Goal: Information Seeking & Learning: Learn about a topic

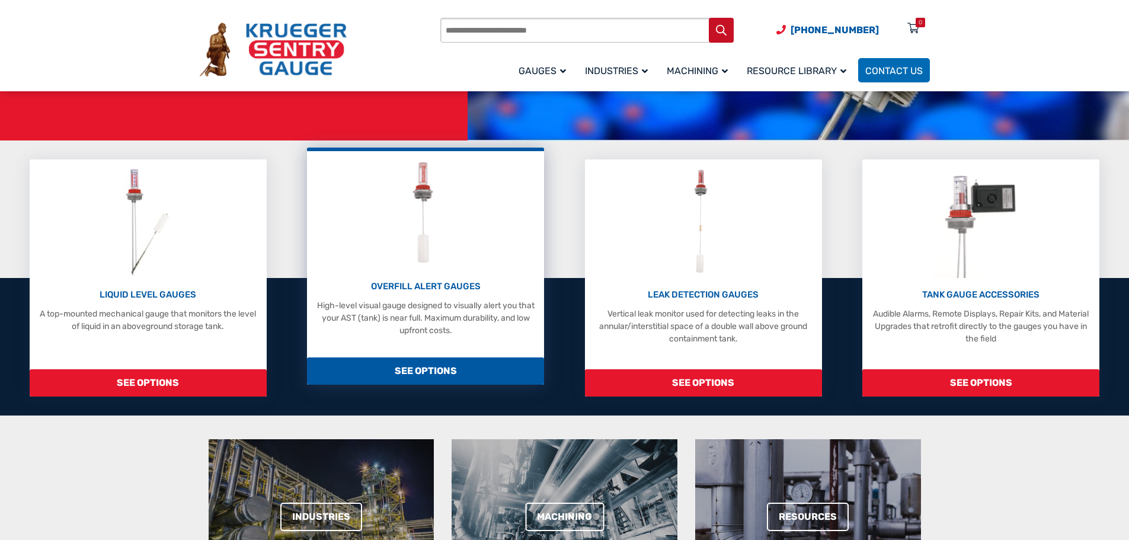
scroll to position [178, 0]
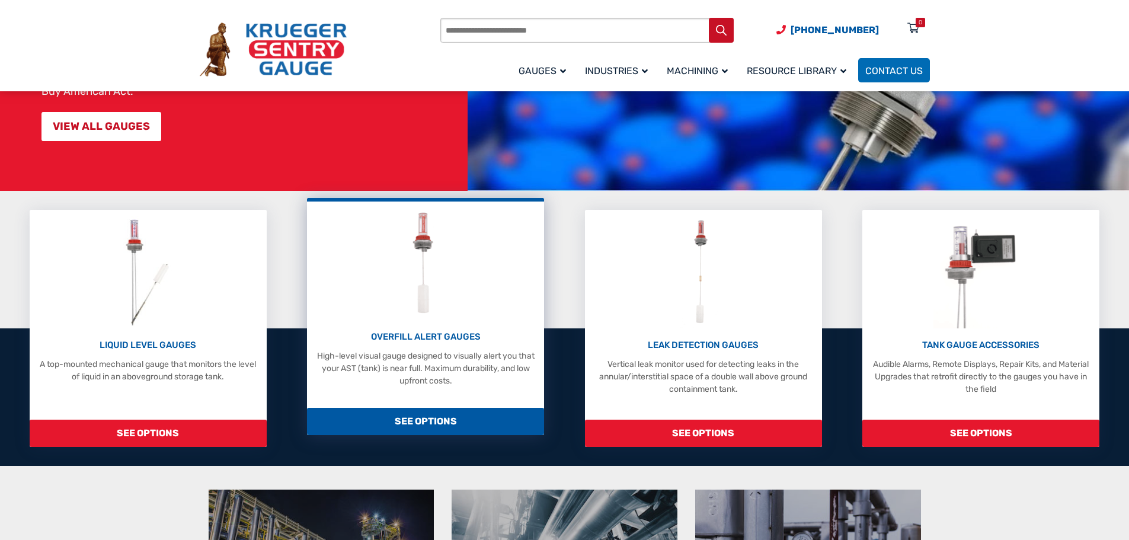
click at [425, 265] on img at bounding box center [425, 263] width 53 height 113
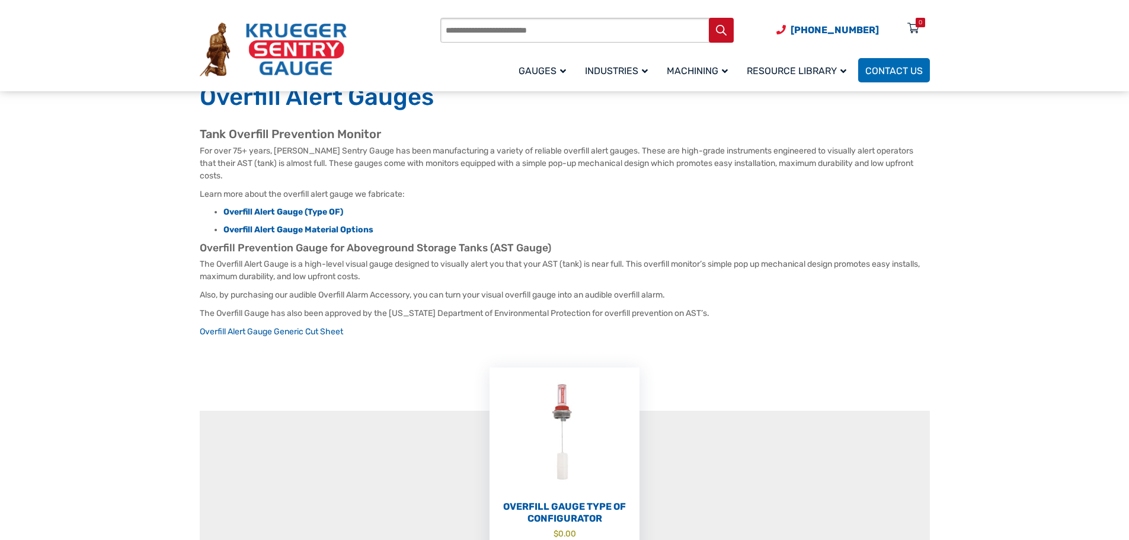
scroll to position [237, 0]
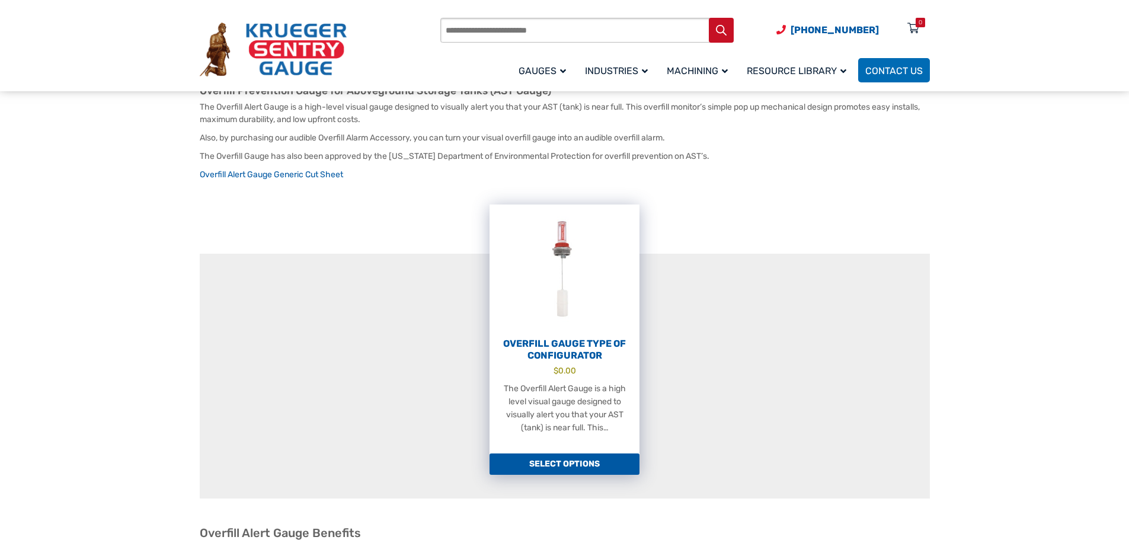
click at [555, 345] on h2 "Overfill Gauge Type OF Configurator" at bounding box center [564, 350] width 150 height 24
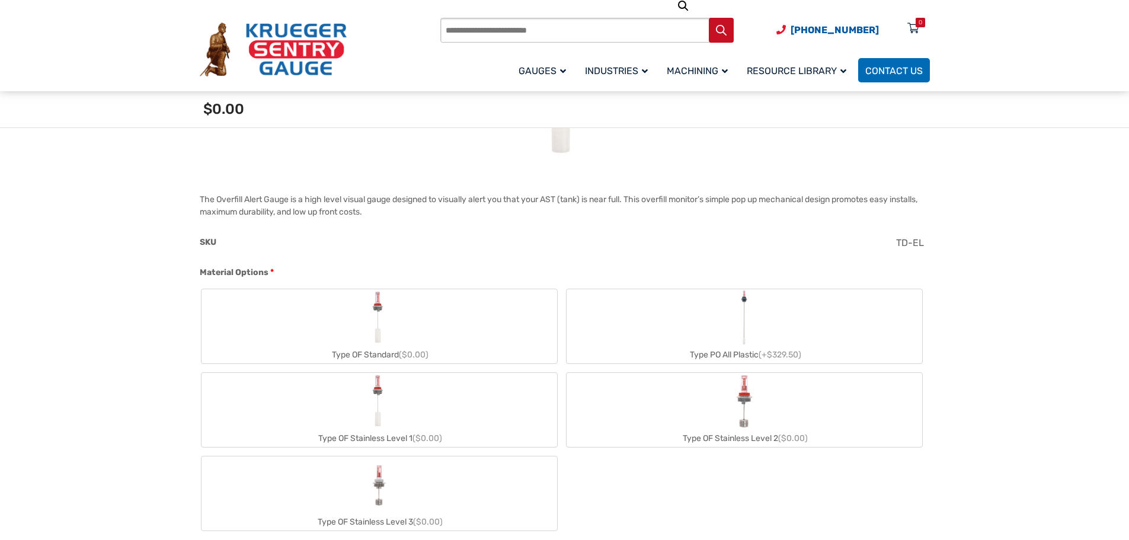
scroll to position [415, 0]
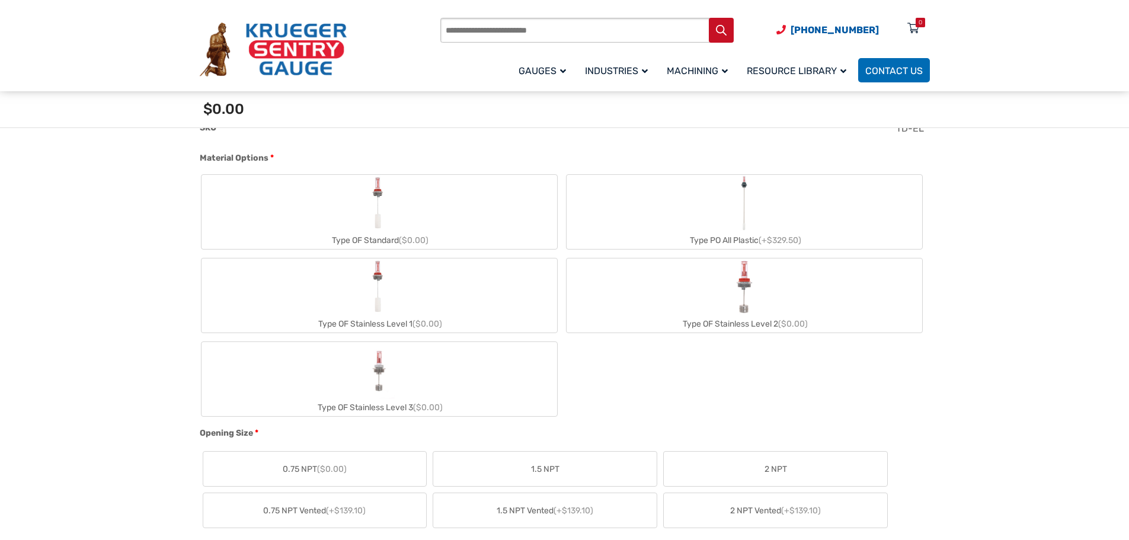
click at [746, 207] on img "Type PO All Plastic" at bounding box center [744, 203] width 17 height 57
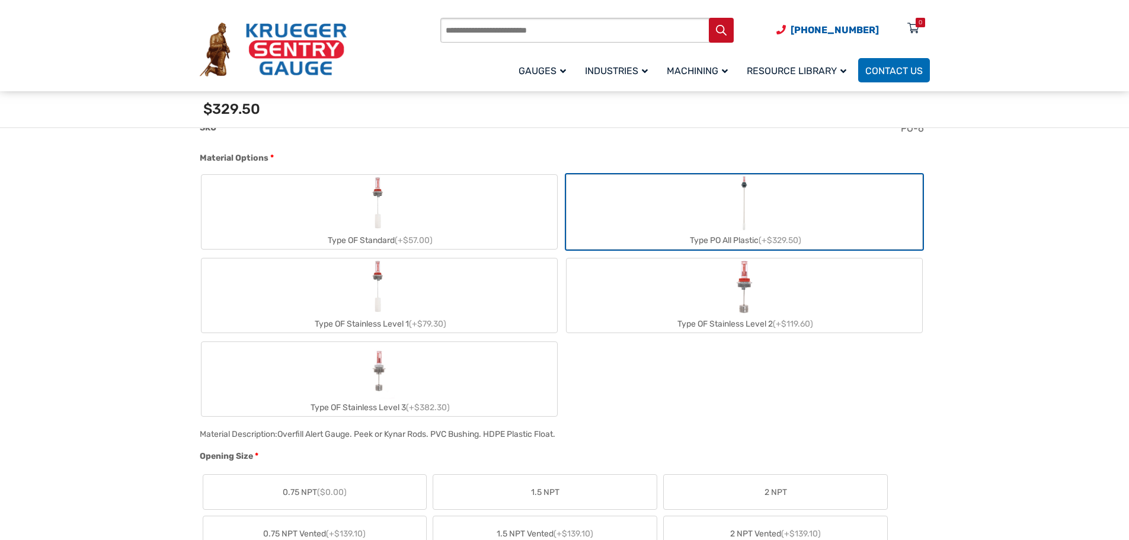
click at [450, 324] on div "Type OF Stainless Level 1 (+$79.30)" at bounding box center [378, 323] width 355 height 17
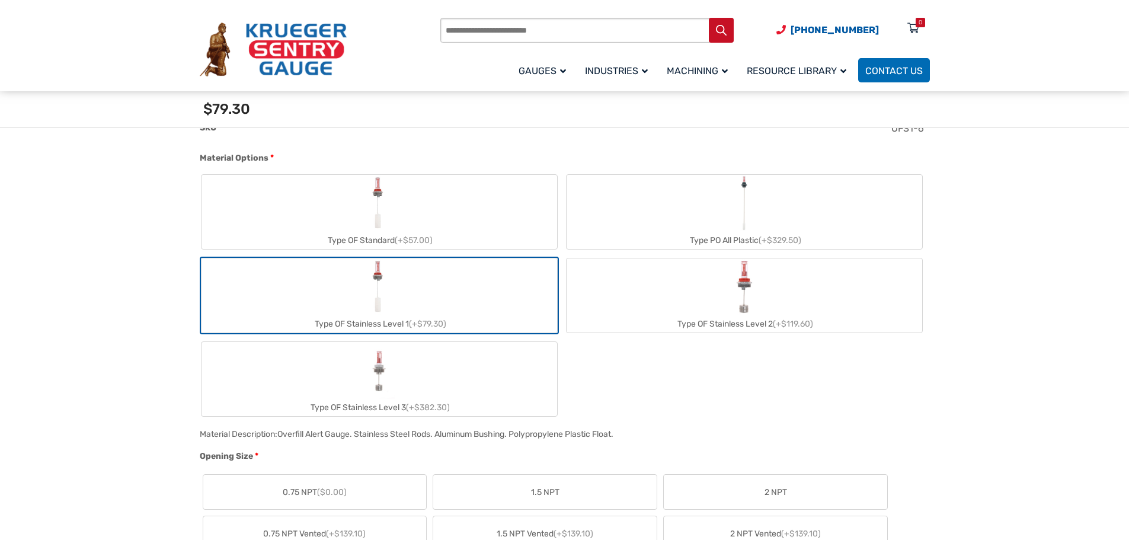
click at [415, 218] on label "Type OF Standard (+$57.00)" at bounding box center [378, 212] width 355 height 74
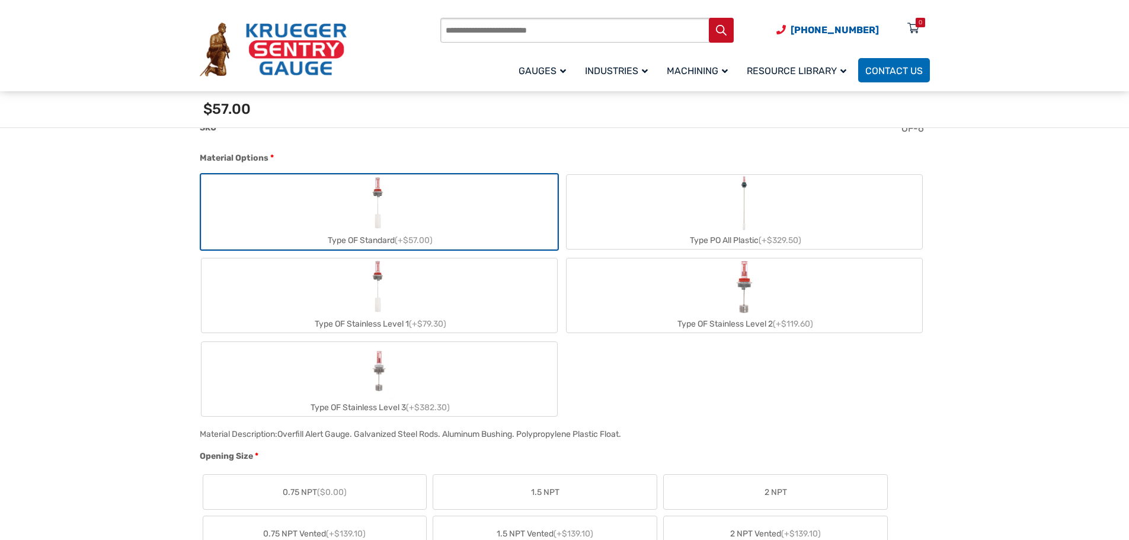
click at [411, 298] on label "Type OF Stainless Level 1 (+$79.30)" at bounding box center [378, 295] width 355 height 74
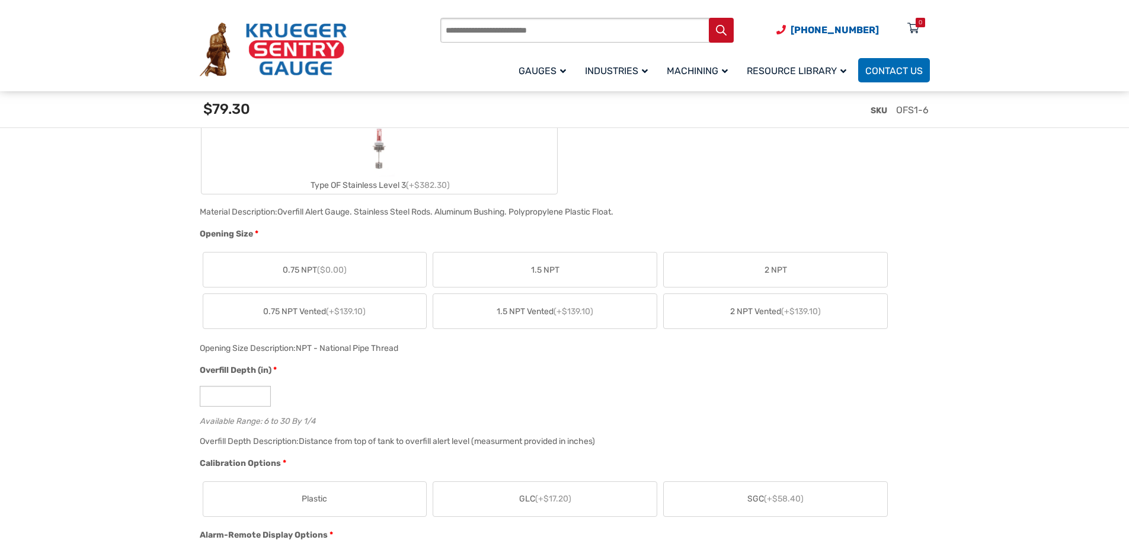
scroll to position [652, 0]
click at [356, 270] on label "0.75 NPT ($0.00)" at bounding box center [314, 271] width 223 height 34
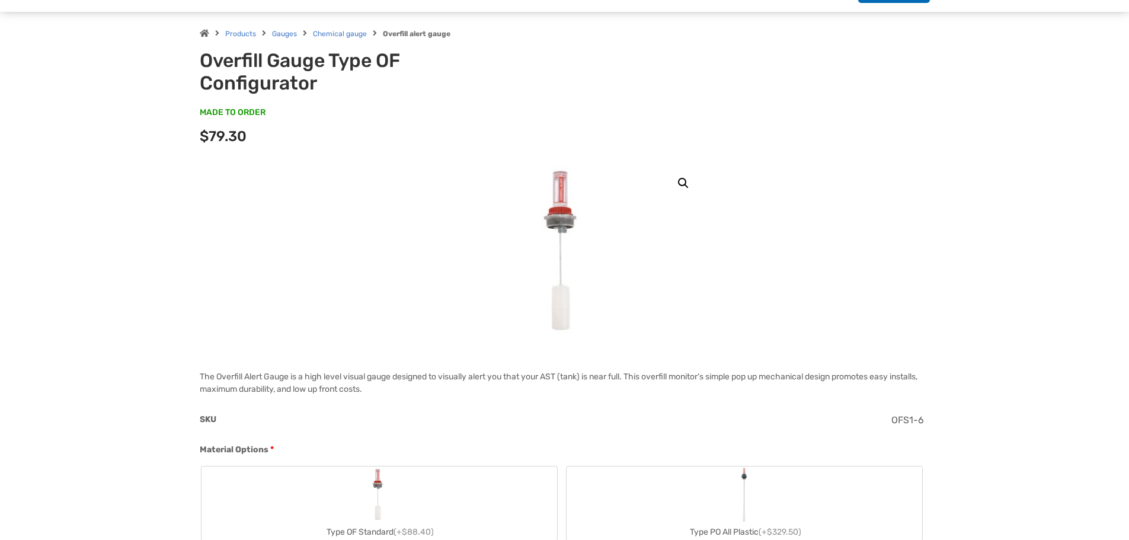
scroll to position [0, 0]
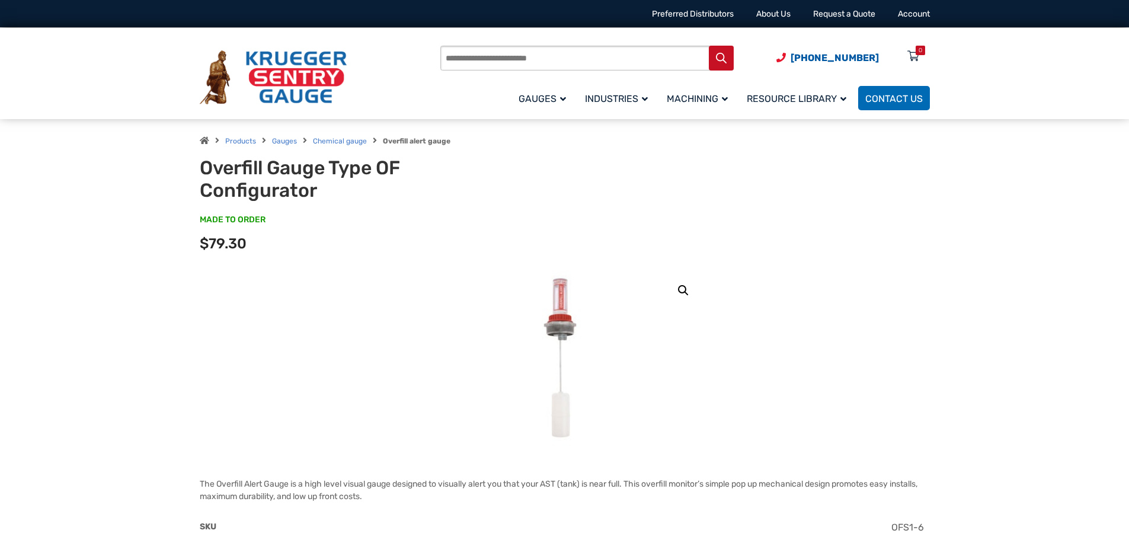
click at [575, 314] on img at bounding box center [565, 359] width 84 height 178
click at [681, 287] on link "🔍" at bounding box center [682, 290] width 21 height 21
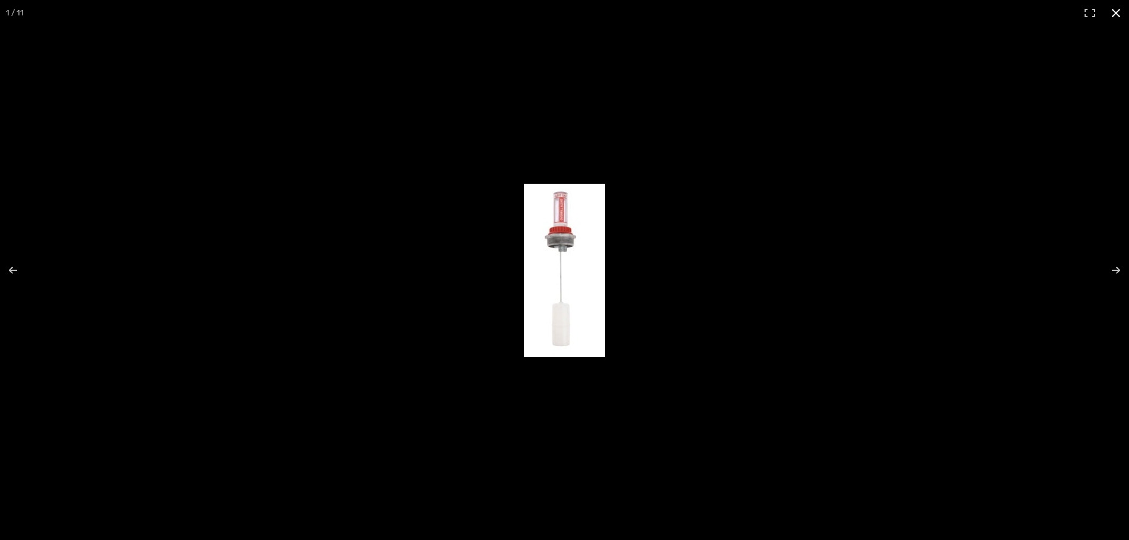
click at [711, 321] on div at bounding box center [724, 279] width 400 height 191
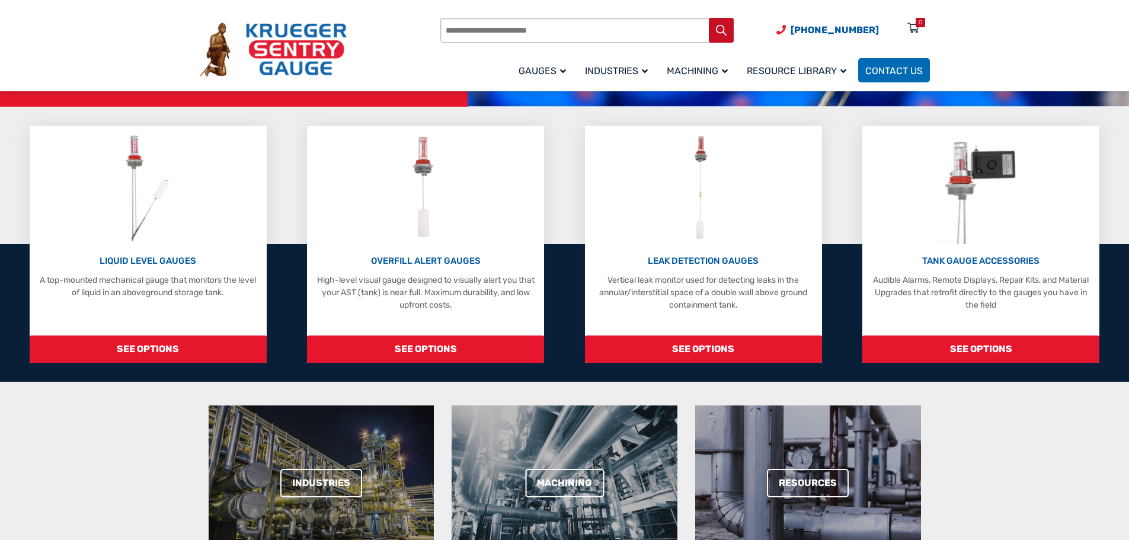
scroll to position [533, 0]
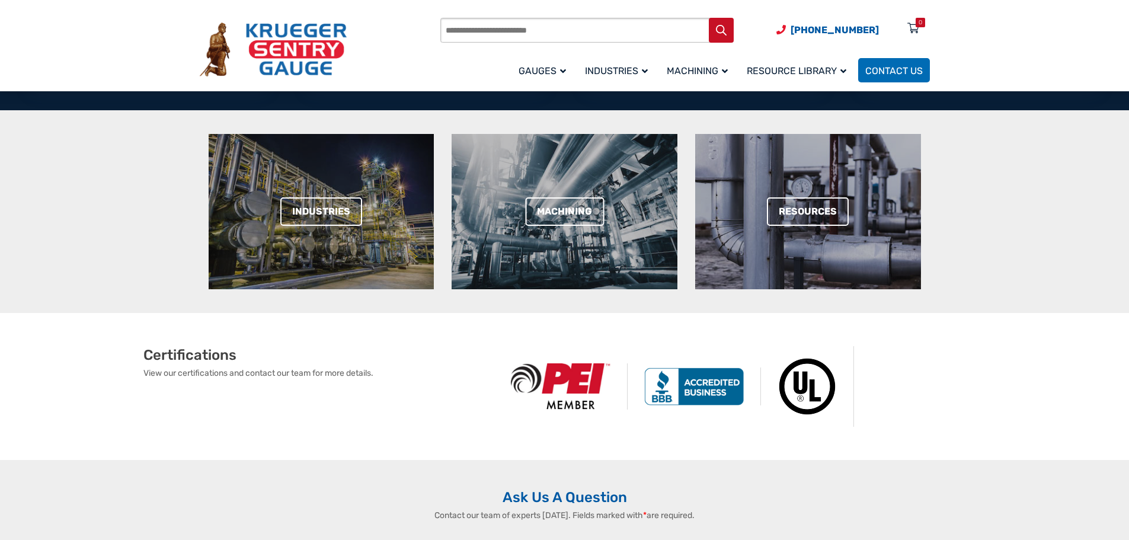
click at [1005, 275] on section "Industries Machining Resources" at bounding box center [564, 211] width 1129 height 203
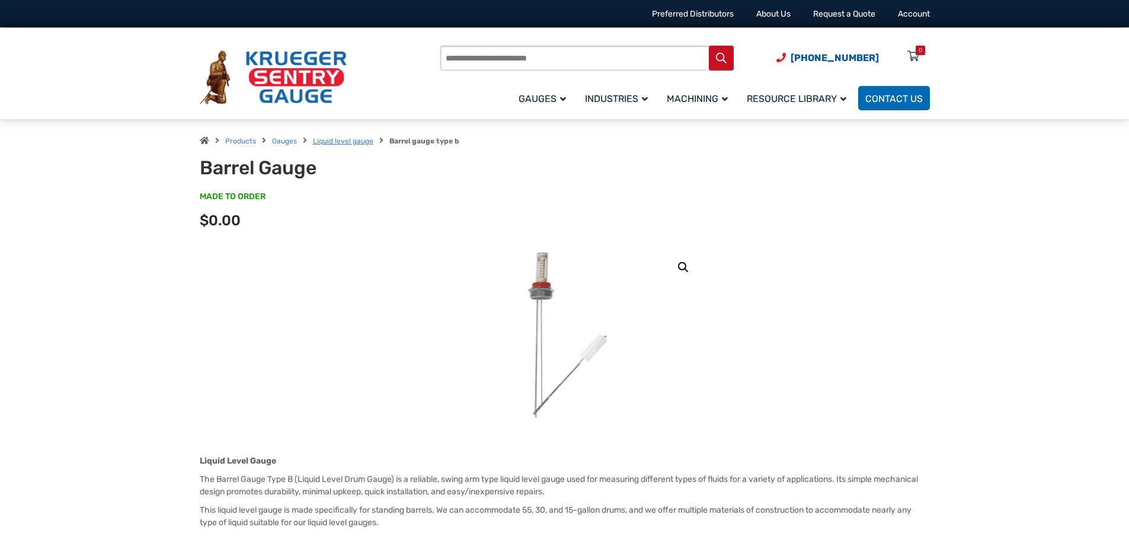
click at [327, 142] on link "Liquid level gauge" at bounding box center [343, 141] width 60 height 8
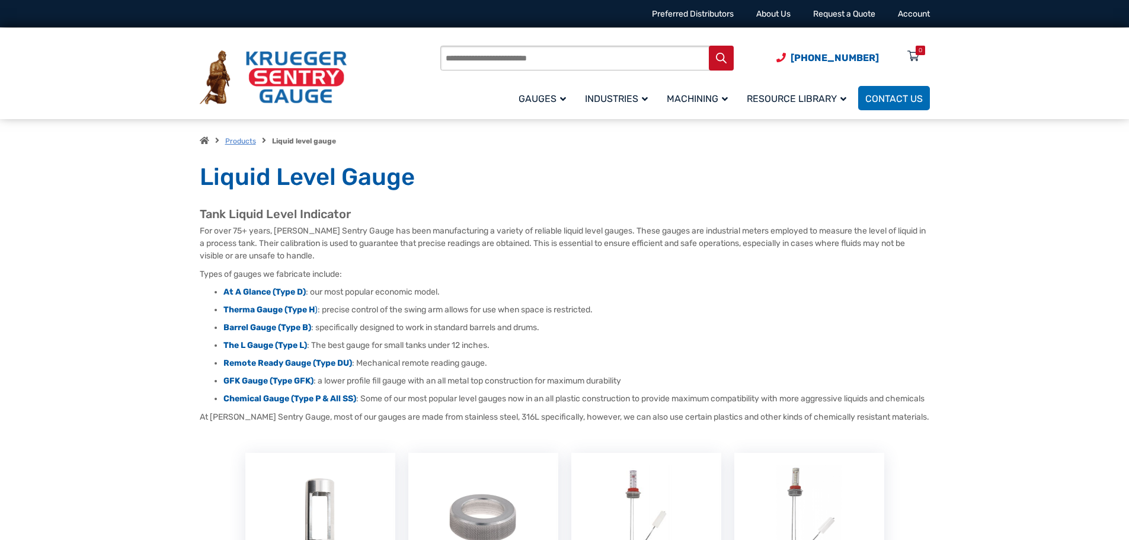
click at [243, 143] on link "Products" at bounding box center [240, 141] width 31 height 8
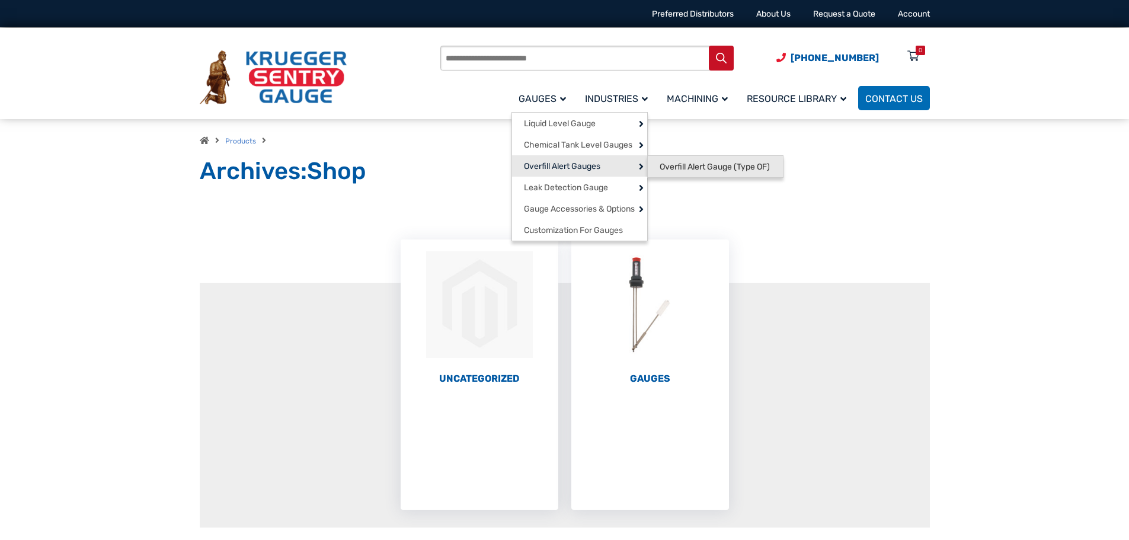
click at [707, 165] on span "Overfill Alert Gauge (Type OF)" at bounding box center [714, 167] width 110 height 11
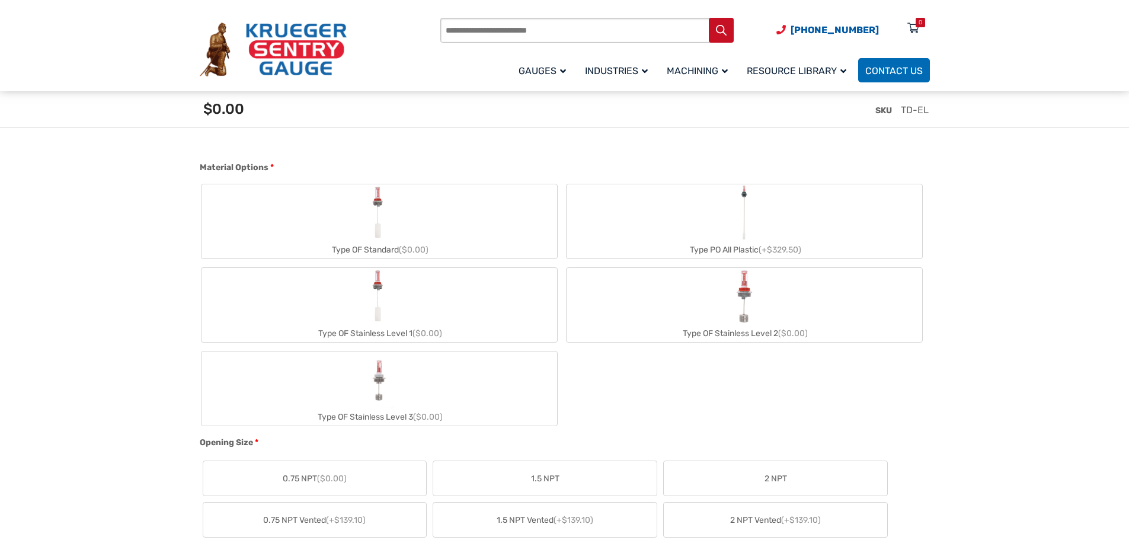
scroll to position [296, 0]
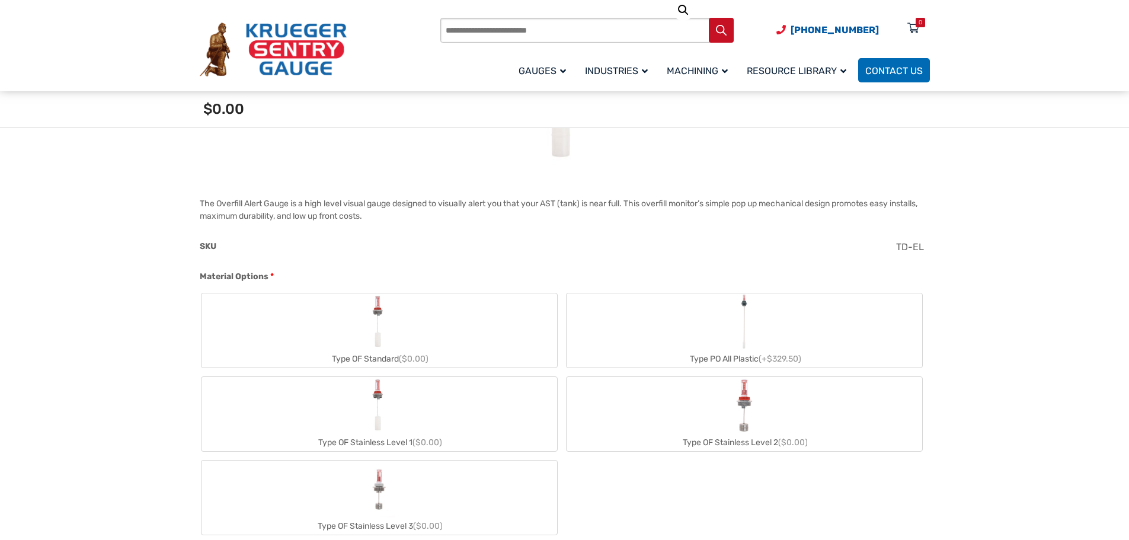
click at [744, 310] on img "Type PO All Plastic" at bounding box center [744, 321] width 17 height 57
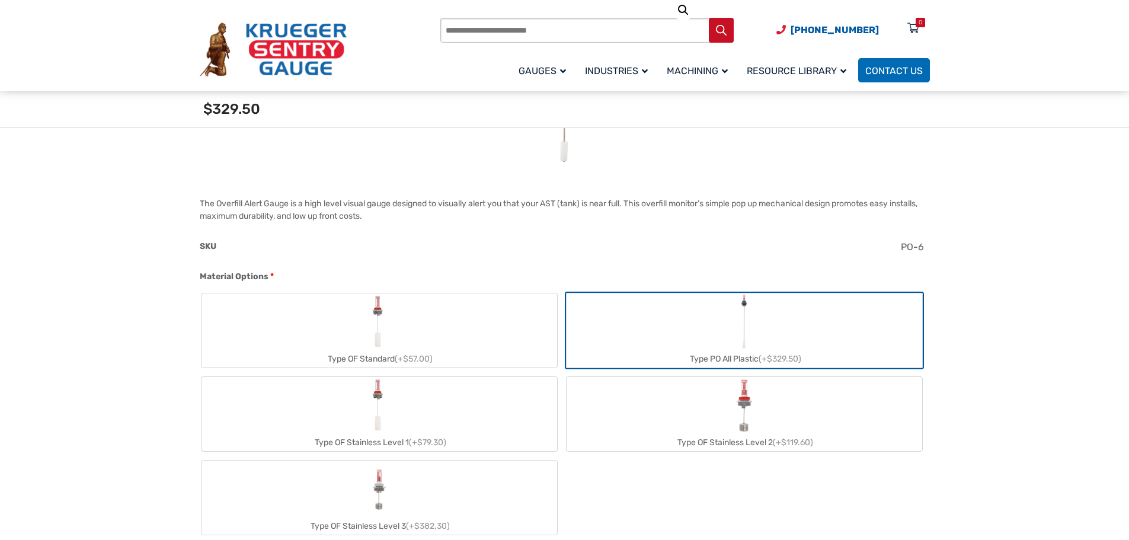
click at [418, 424] on label "Type OF Stainless Level 1 (+$79.30)" at bounding box center [378, 414] width 355 height 74
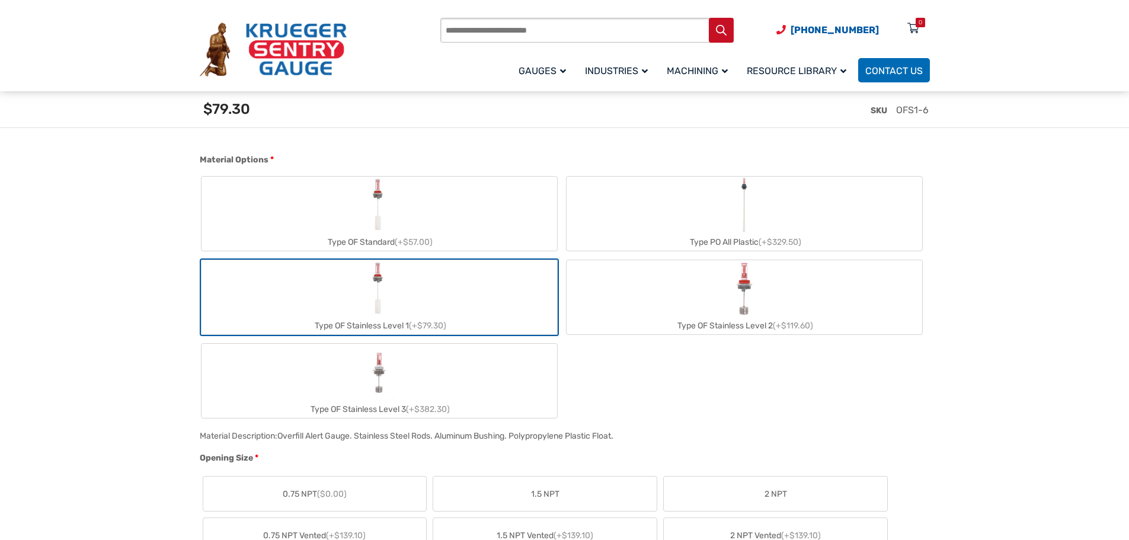
scroll to position [727, 0]
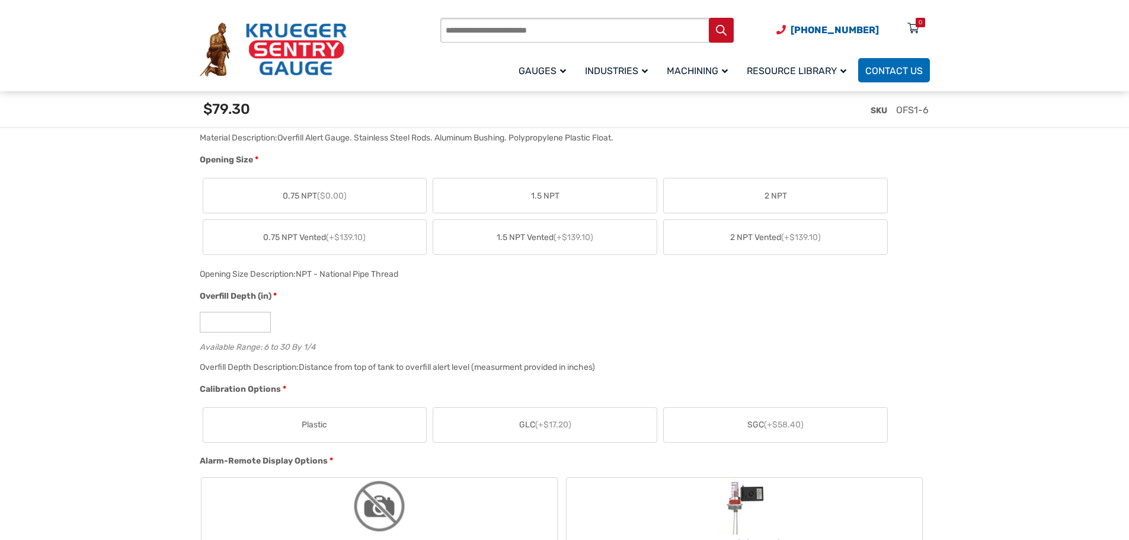
click at [862, 363] on div "Overfill Depth Description: Distance from top of tank to overfill alert level (…" at bounding box center [562, 371] width 730 height 23
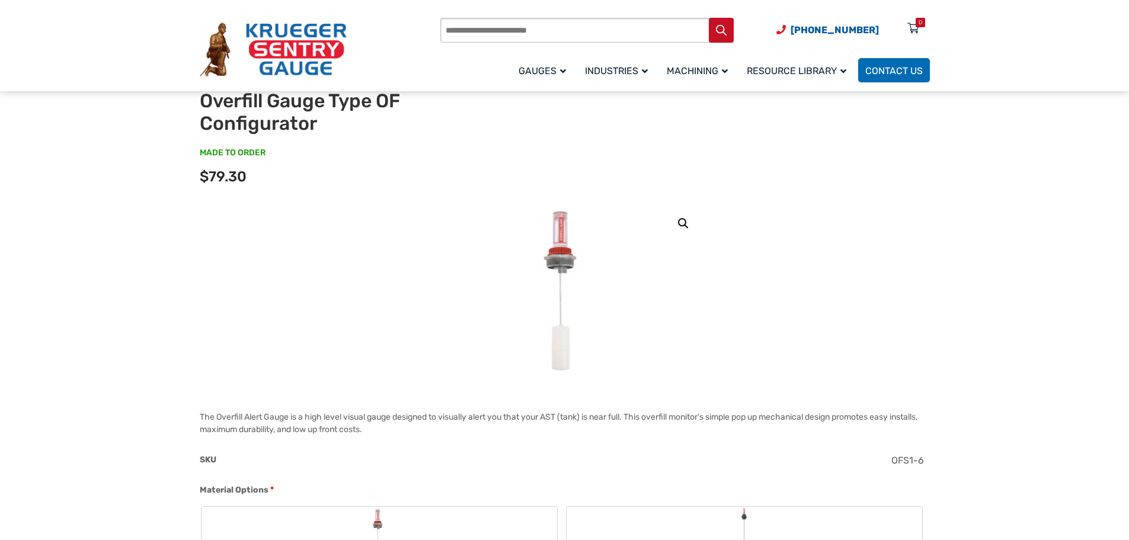
scroll to position [0, 0]
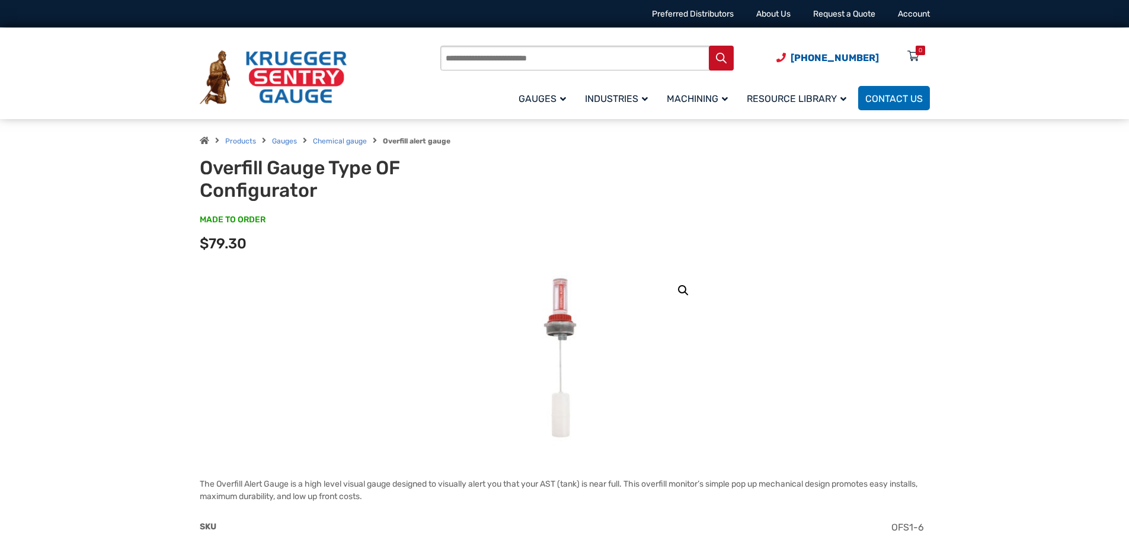
drag, startPoint x: 958, startPoint y: 345, endPoint x: 953, endPoint y: 336, distance: 10.4
click at [538, 331] on img at bounding box center [565, 359] width 84 height 178
click at [568, 331] on img at bounding box center [565, 359] width 84 height 178
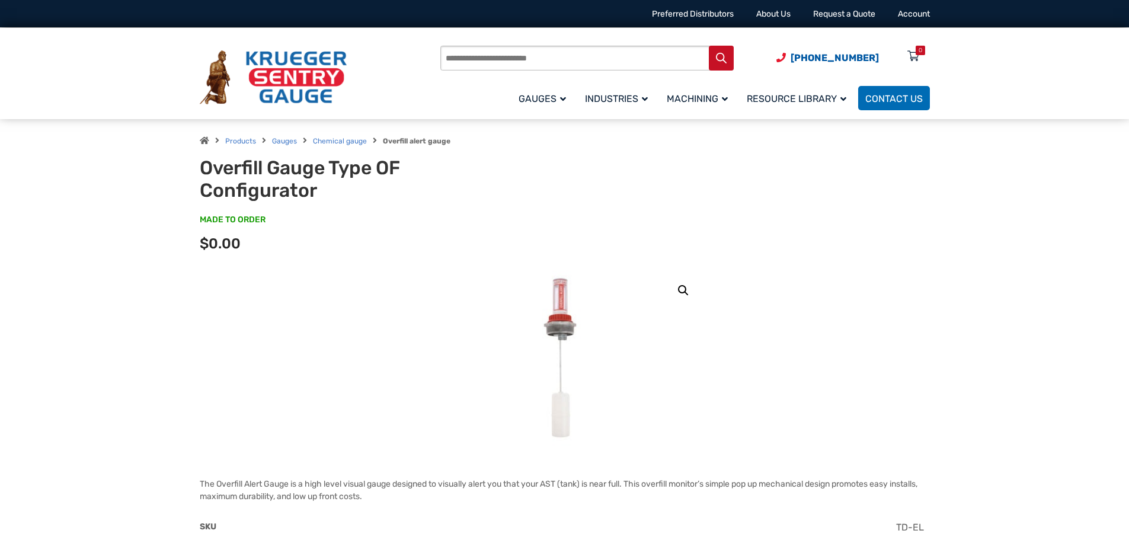
drag, startPoint x: 977, startPoint y: 297, endPoint x: 965, endPoint y: 276, distance: 24.4
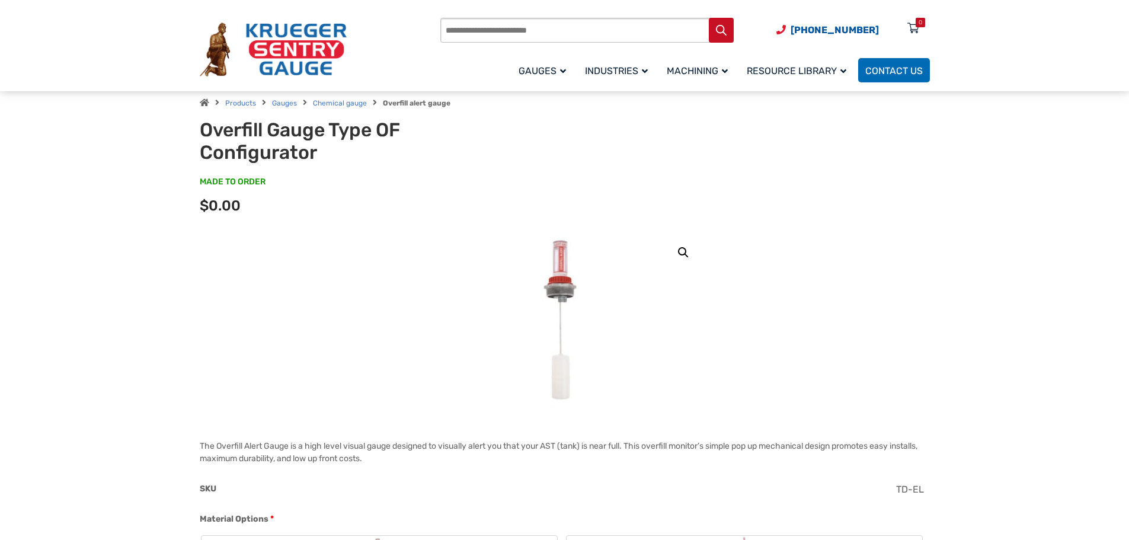
scroll to position [59, 0]
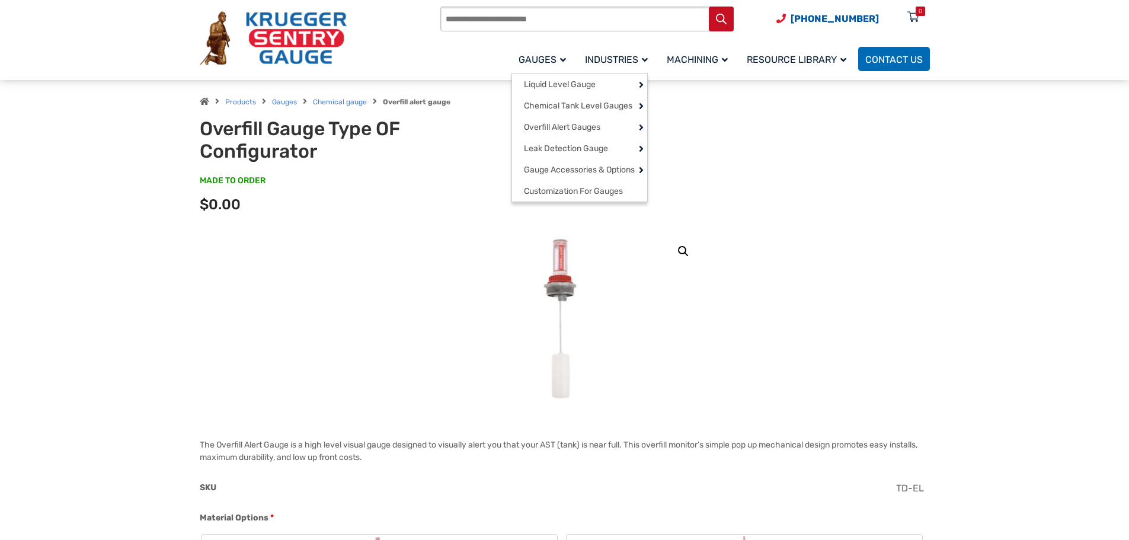
scroll to position [0, 0]
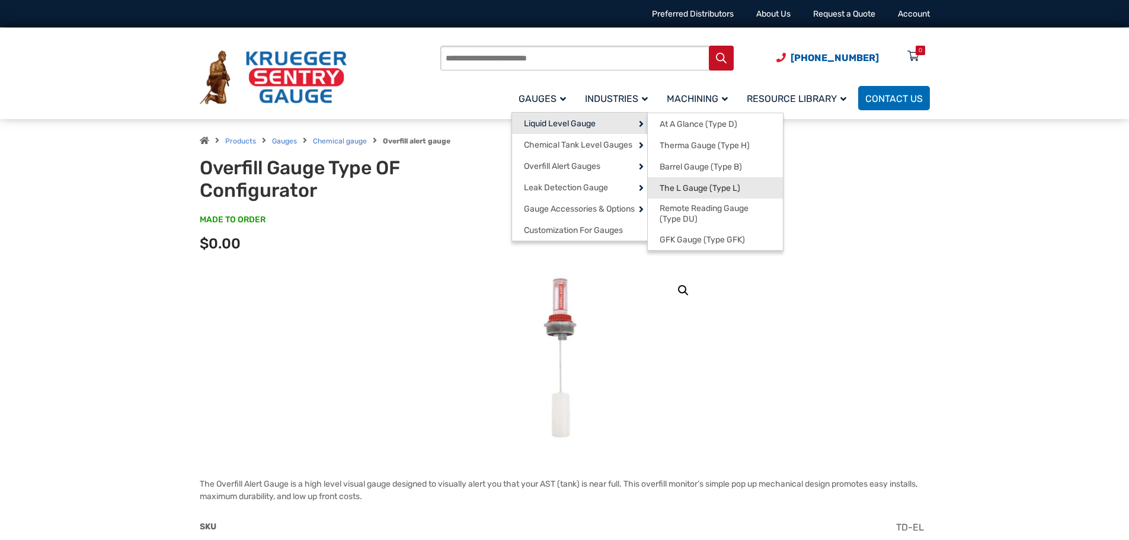
click at [690, 190] on span "The L Gauge (Type L)" at bounding box center [699, 188] width 81 height 11
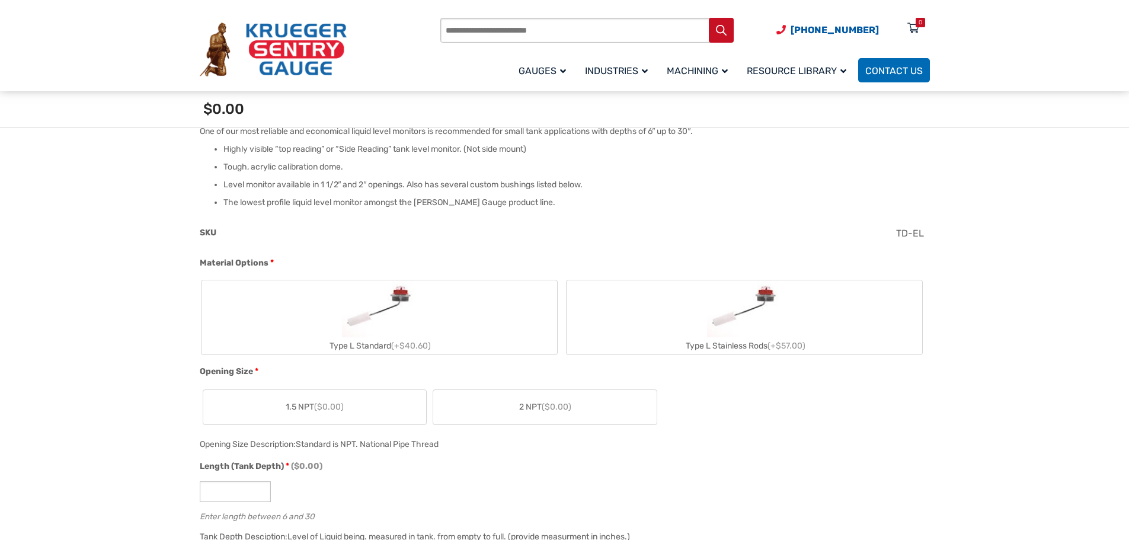
scroll to position [474, 0]
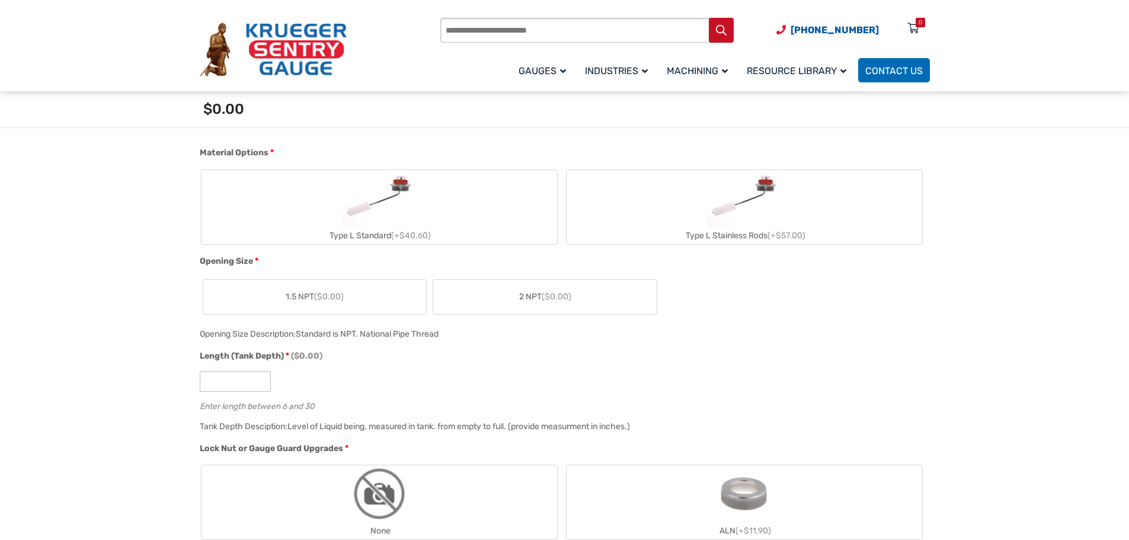
click at [714, 196] on img "Type L Stainless Rods" at bounding box center [744, 198] width 74 height 57
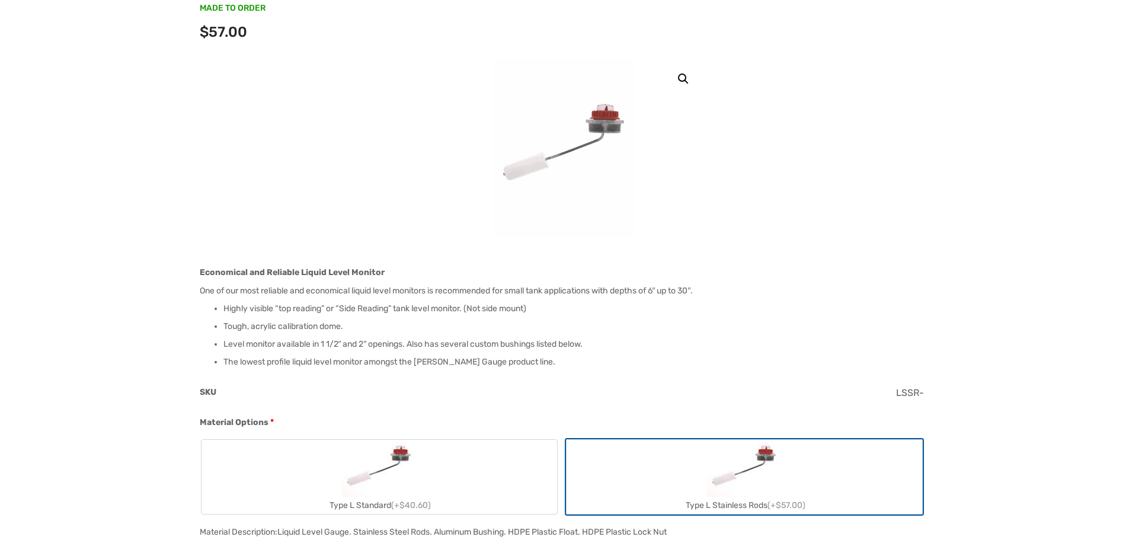
scroll to position [0, 0]
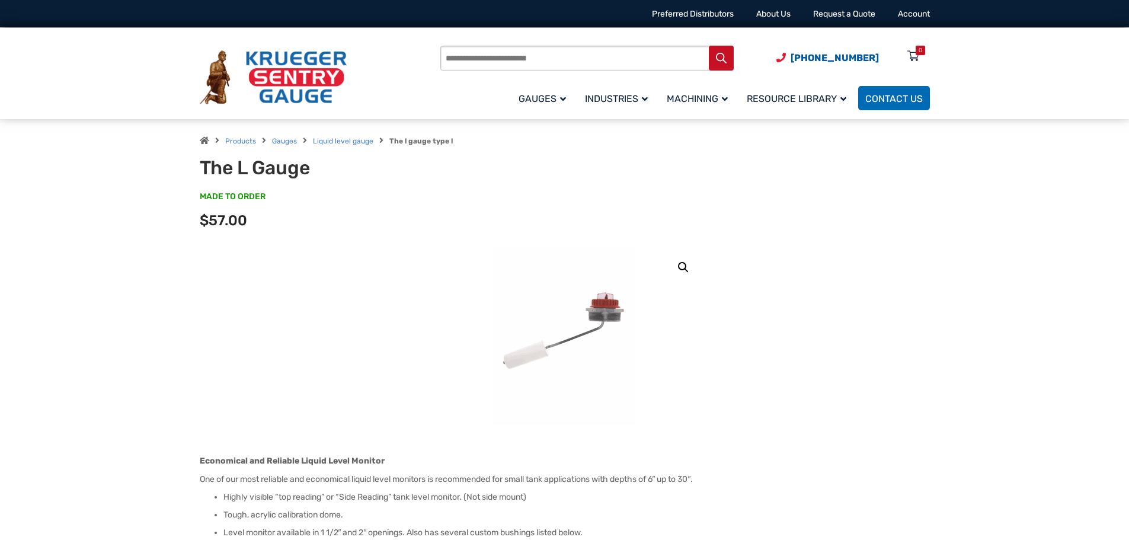
click at [580, 322] on img at bounding box center [564, 336] width 142 height 178
click at [585, 330] on img at bounding box center [564, 336] width 142 height 178
click at [678, 265] on link "🔍" at bounding box center [682, 267] width 21 height 21
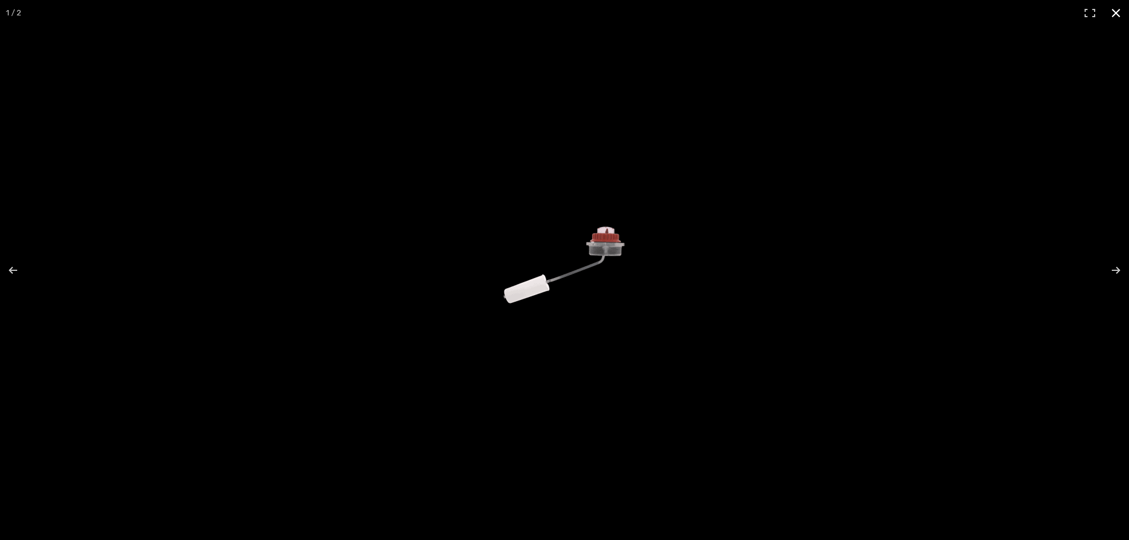
click at [802, 367] on div at bounding box center [699, 279] width 411 height 197
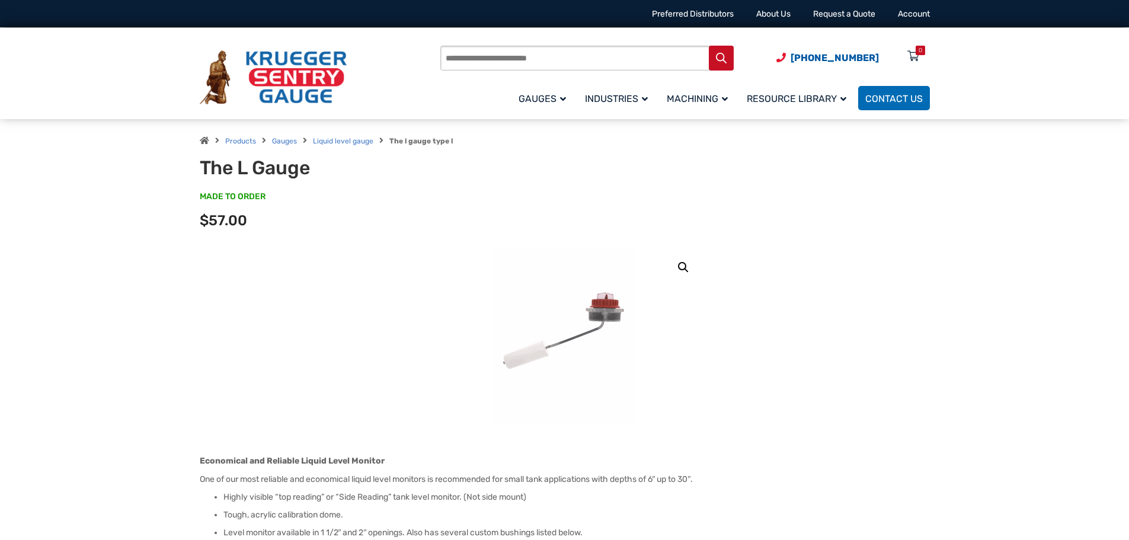
click at [587, 298] on img at bounding box center [564, 336] width 142 height 178
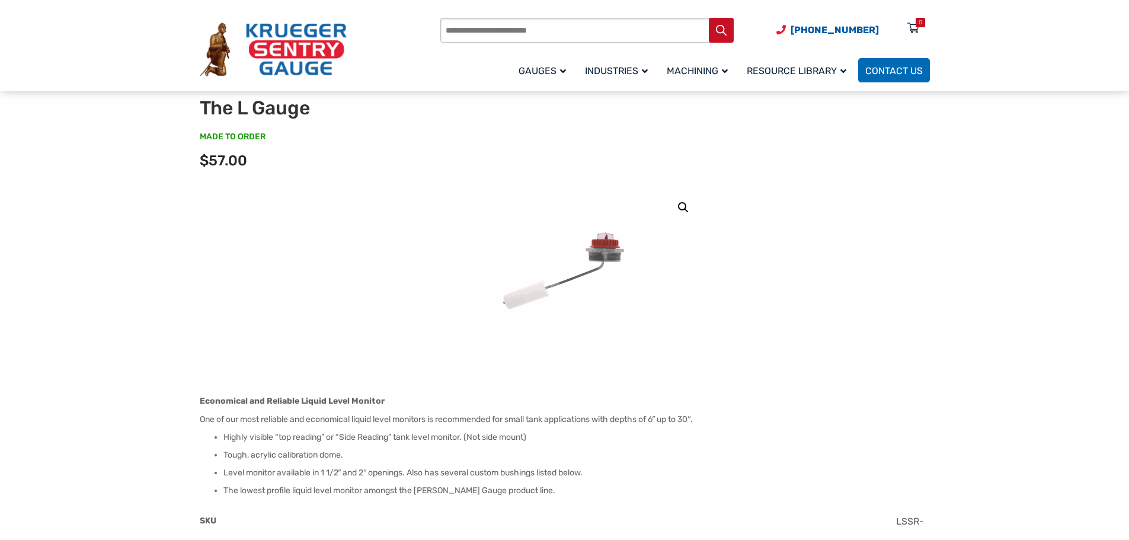
scroll to position [59, 0]
drag, startPoint x: 480, startPoint y: 419, endPoint x: 724, endPoint y: 421, distance: 244.1
click at [724, 421] on p "One of our most reliable and economical liquid level monitors is recommended fo…" at bounding box center [565, 420] width 730 height 12
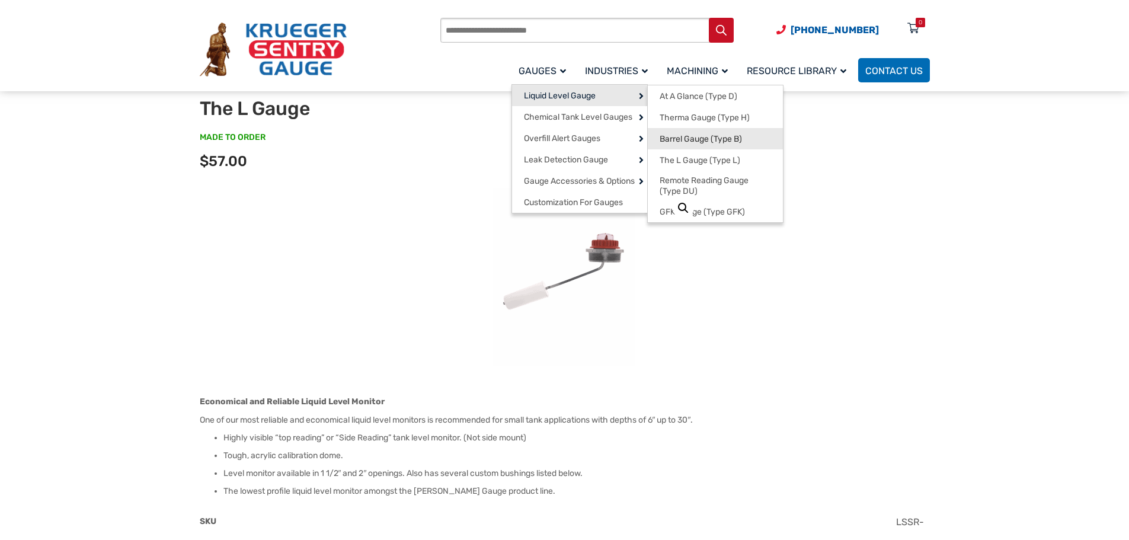
click at [720, 138] on span "Barrel Gauge (Type B)" at bounding box center [700, 139] width 82 height 11
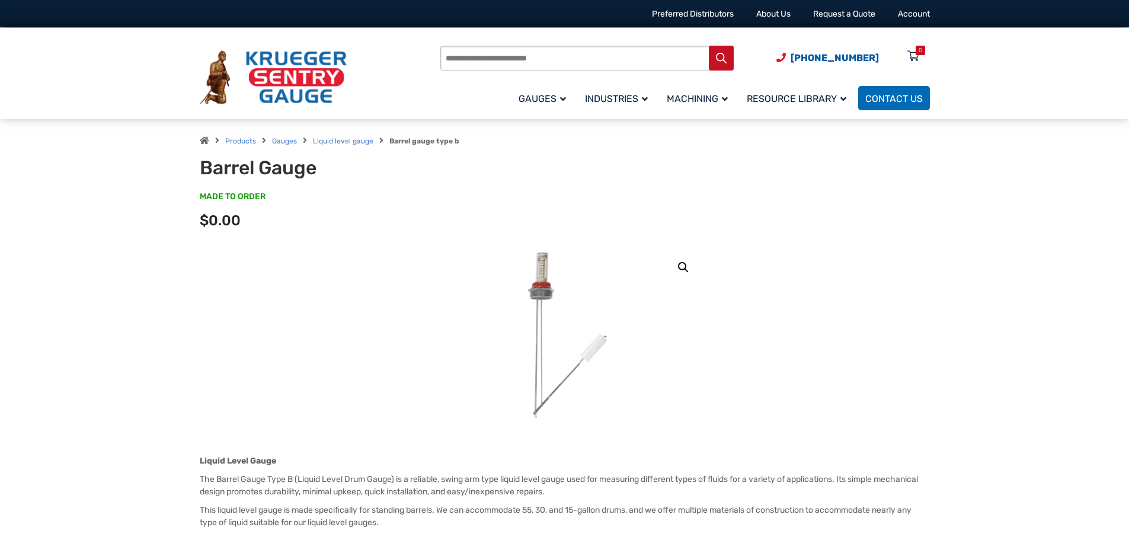
click at [626, 44] on div "Products search (920) 434-8860 Menu 0 Menu Account Gauges Liquid Level Gauge At…" at bounding box center [684, 77] width 489 height 69
click at [620, 52] on input "Products search" at bounding box center [586, 58] width 293 height 25
type input "*******"
click at [709, 46] on button "Search" at bounding box center [721, 58] width 25 height 25
click at [543, 49] on input "*******" at bounding box center [586, 58] width 293 height 25
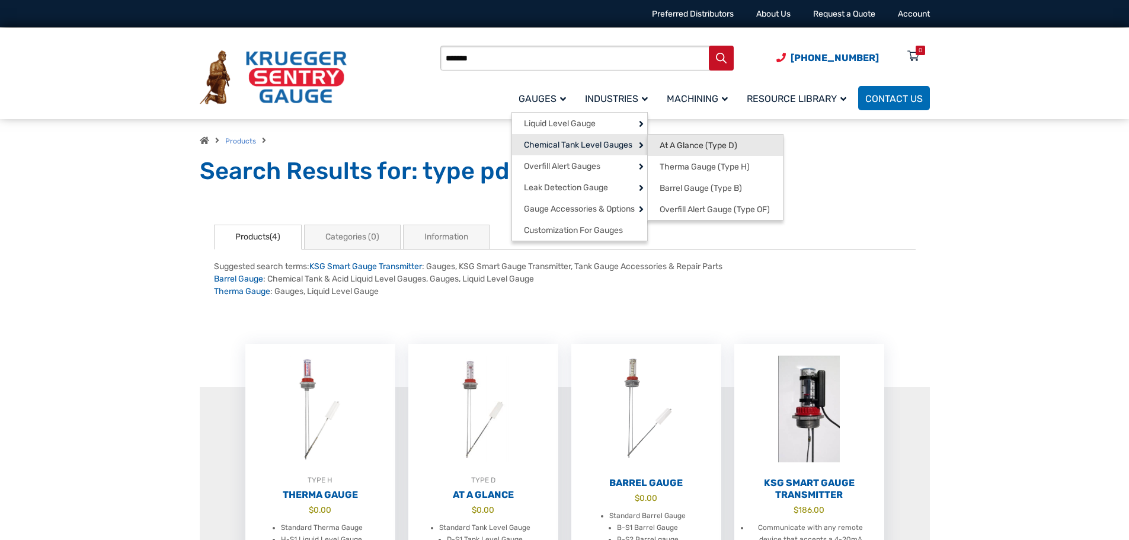
click at [729, 149] on span "At A Glance (Type D)" at bounding box center [698, 145] width 78 height 11
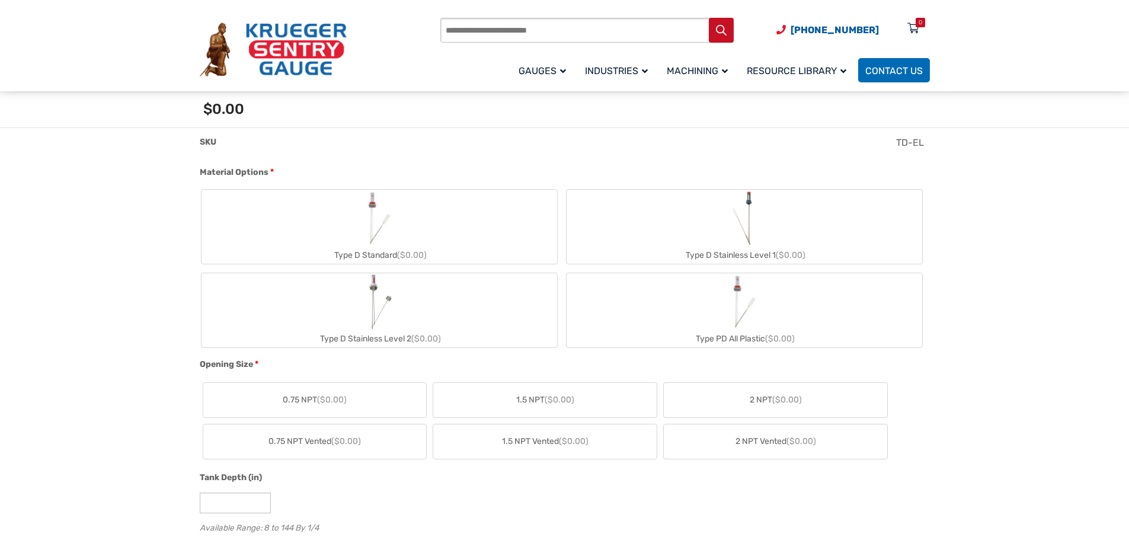
scroll to position [415, 0]
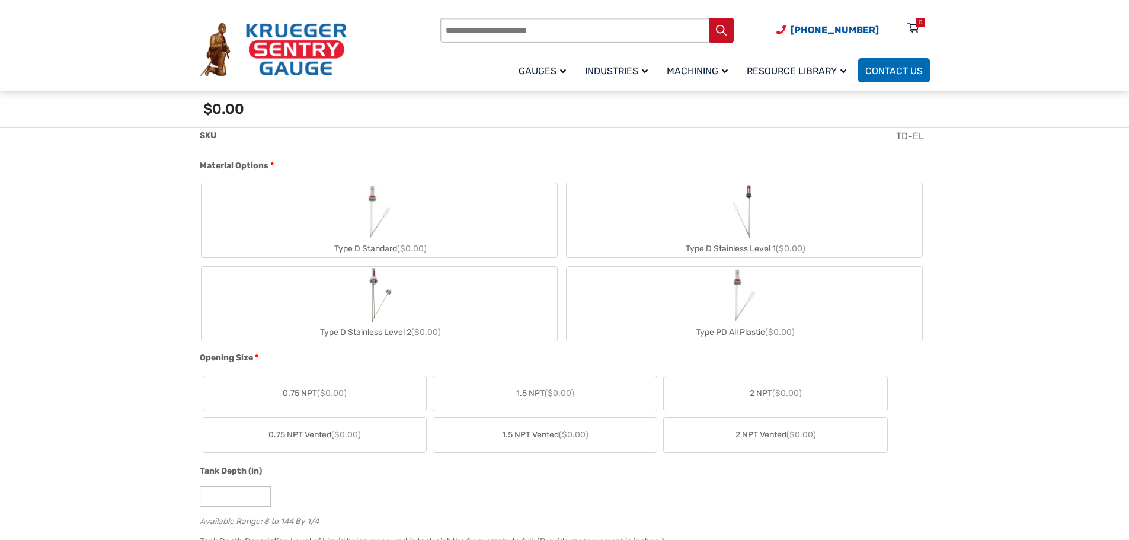
click at [735, 298] on img "Type PD All Plastic" at bounding box center [744, 295] width 57 height 57
type input "**"
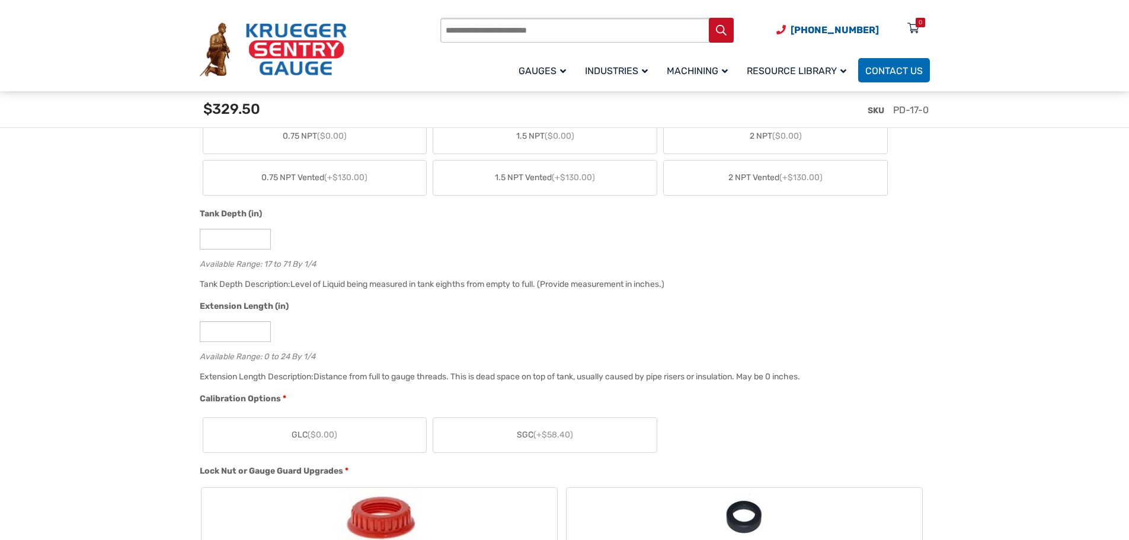
scroll to position [1185, 0]
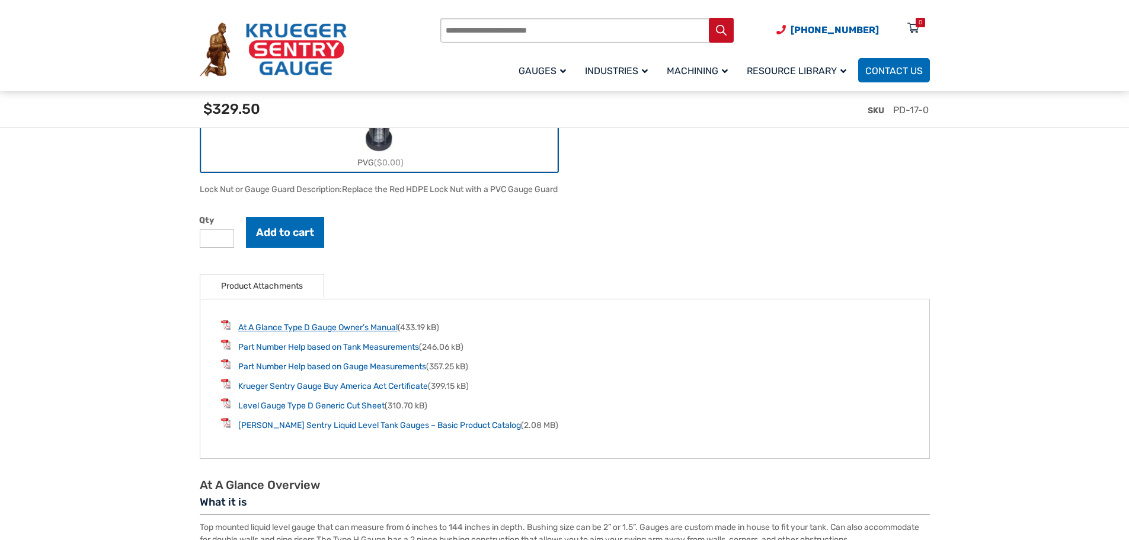
click at [326, 330] on link "At A Glance Type D Gauge Owner’s Manual" at bounding box center [317, 327] width 159 height 10
